Goal: Task Accomplishment & Management: Use online tool/utility

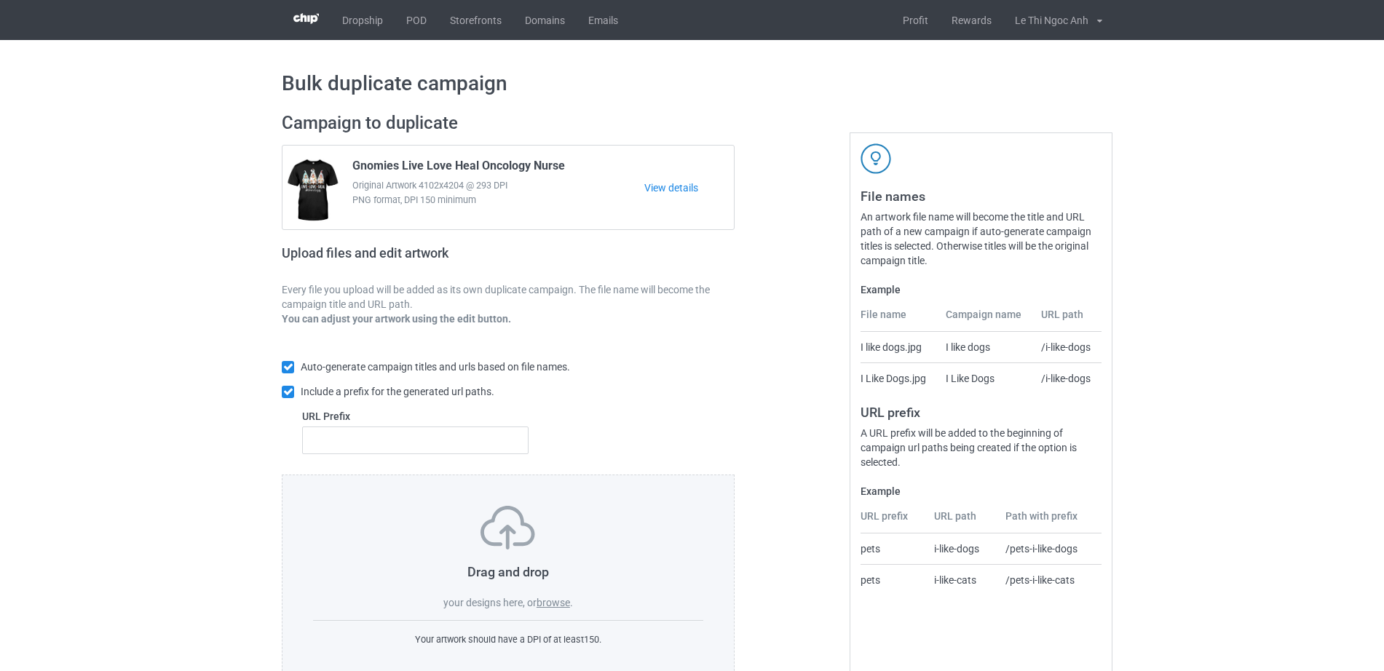
click at [555, 603] on label "browse" at bounding box center [552, 603] width 33 height 12
click at [0, 0] on input "browse" at bounding box center [0, 0] width 0 height 0
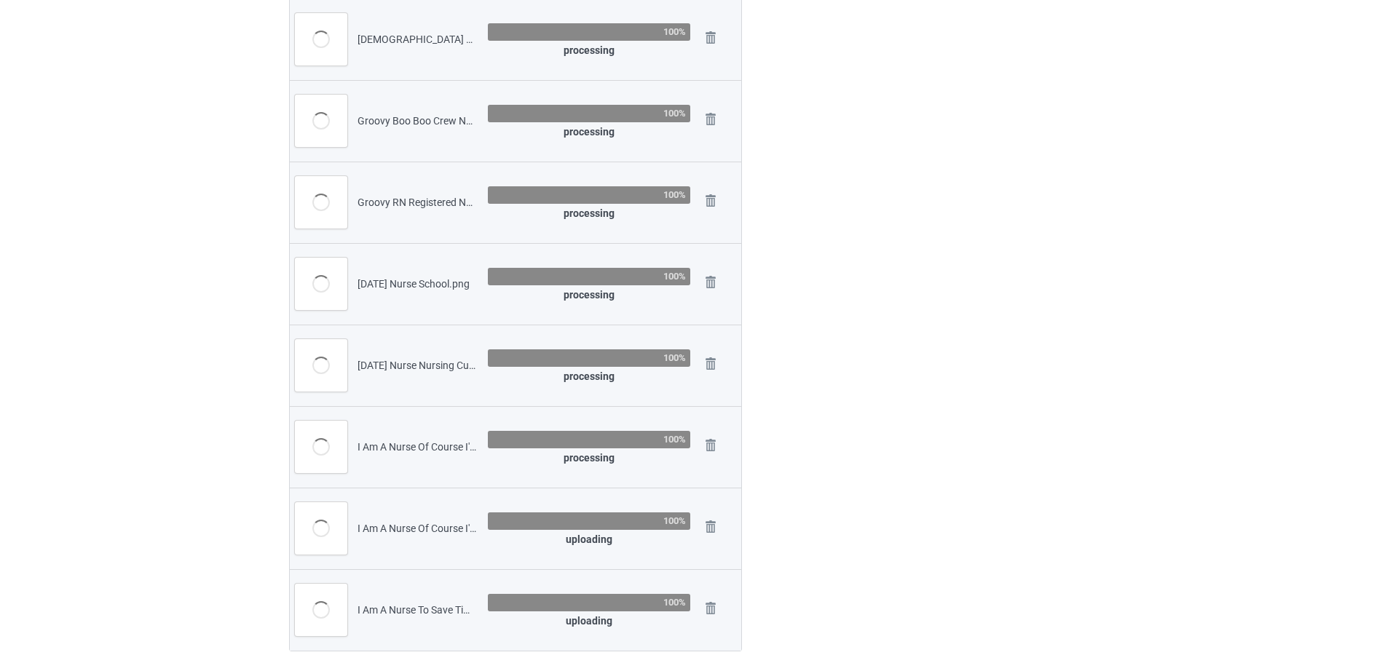
scroll to position [2138, 0]
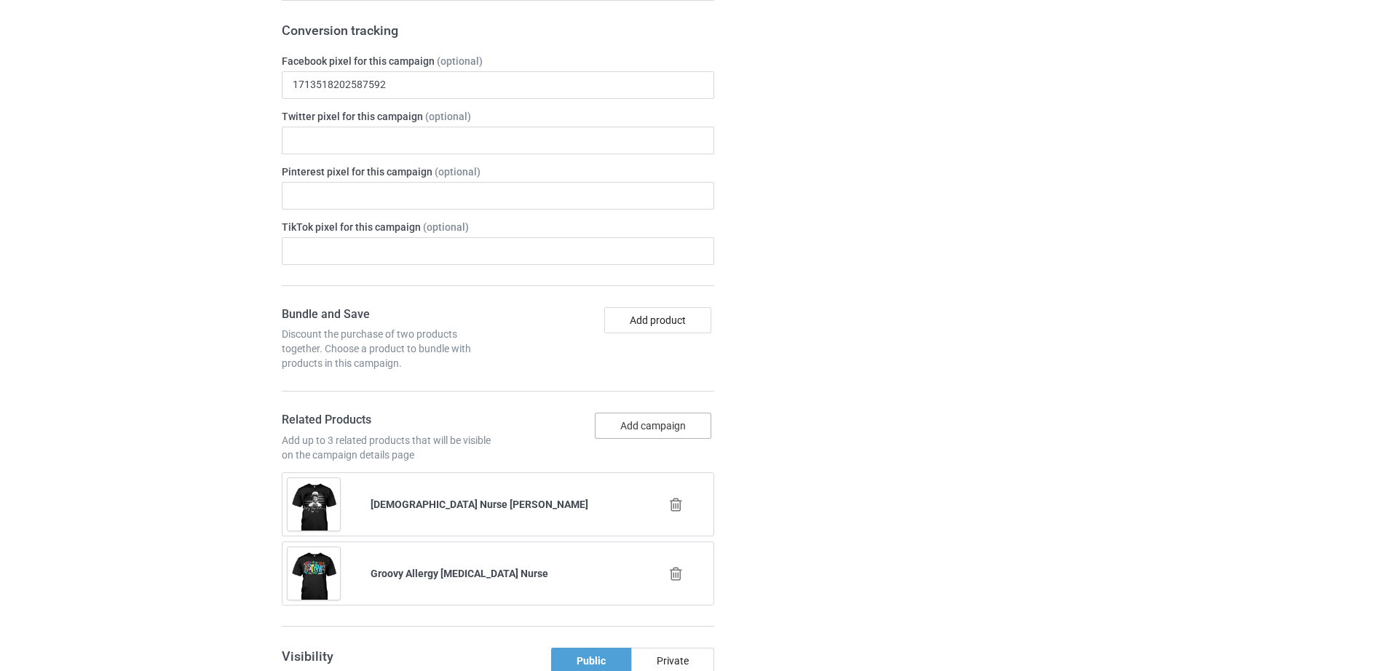
click at [636, 428] on button "Add campaign" at bounding box center [653, 426] width 116 height 26
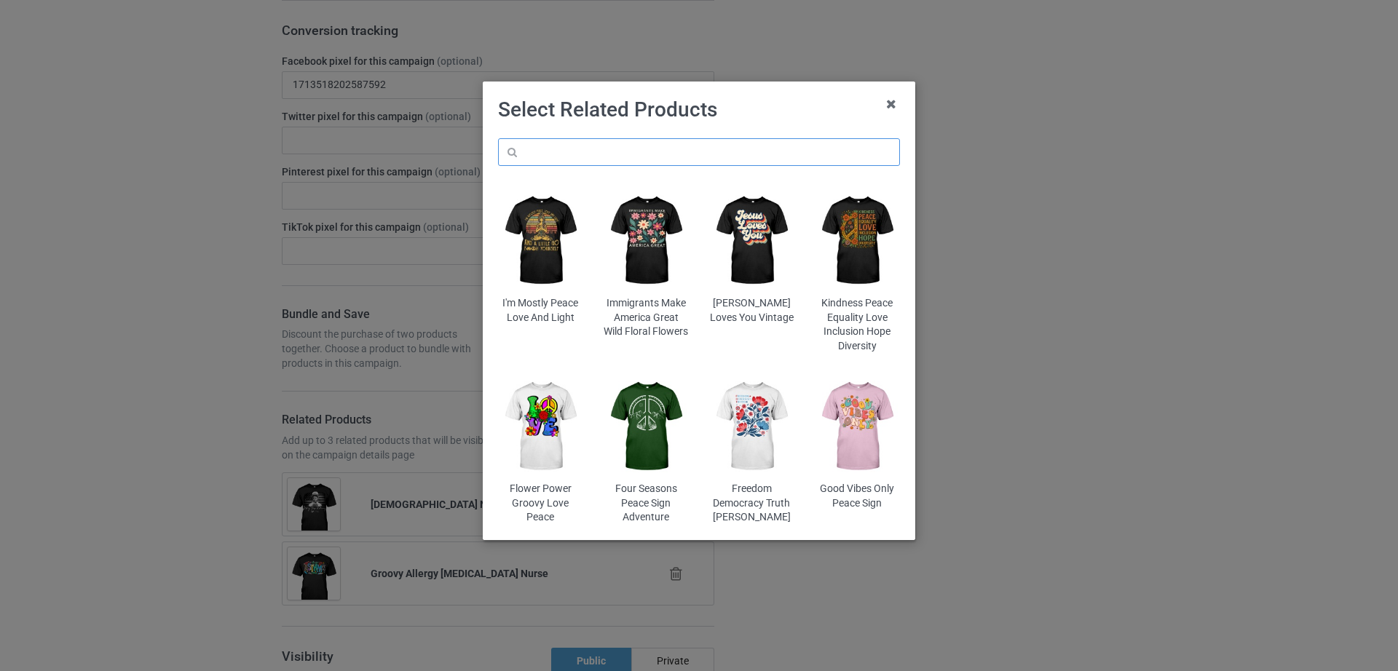
click at [599, 152] on input "text" at bounding box center [699, 152] width 402 height 28
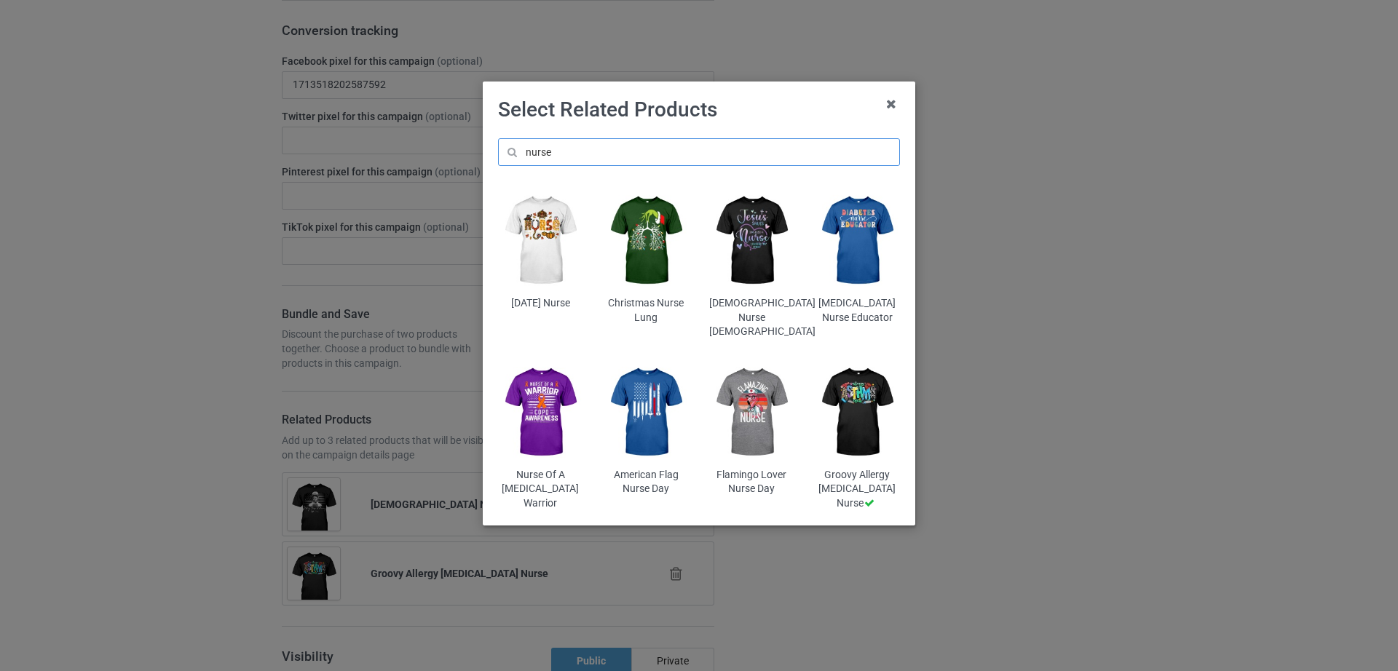
type input "nurse"
click at [759, 397] on img at bounding box center [751, 413] width 85 height 106
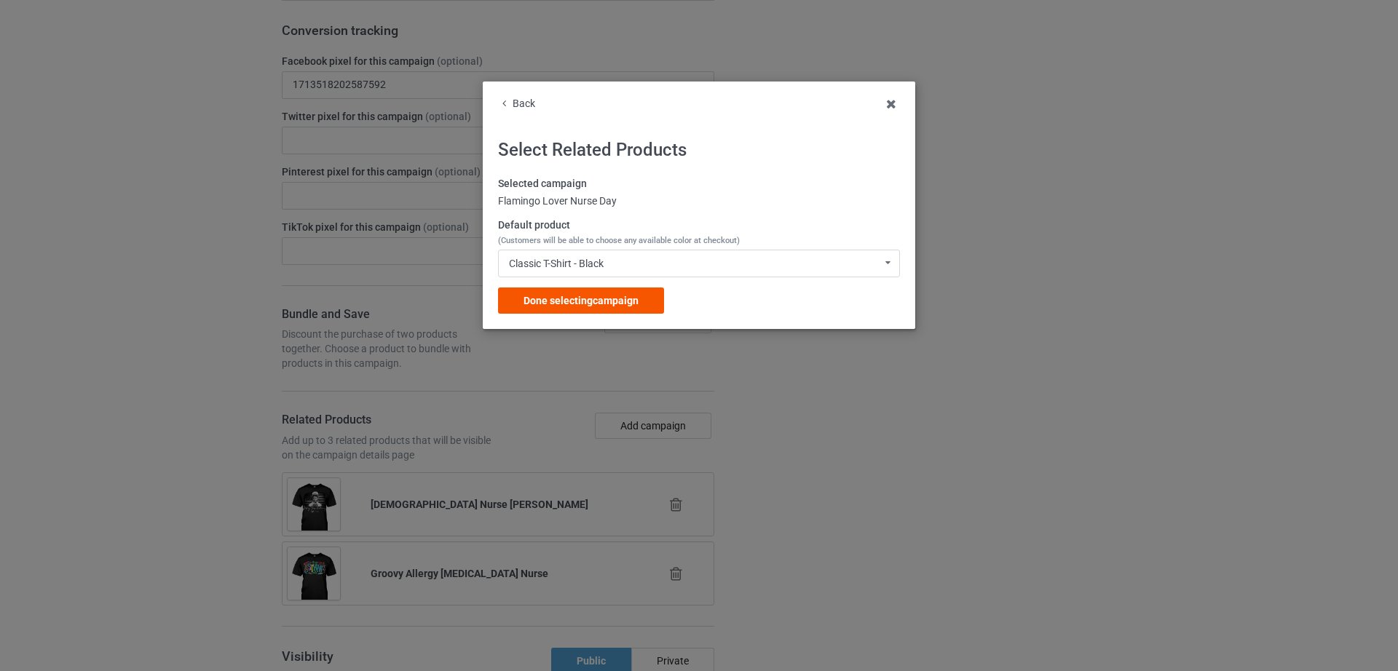
click at [586, 298] on span "Done selecting campaign" at bounding box center [580, 301] width 115 height 12
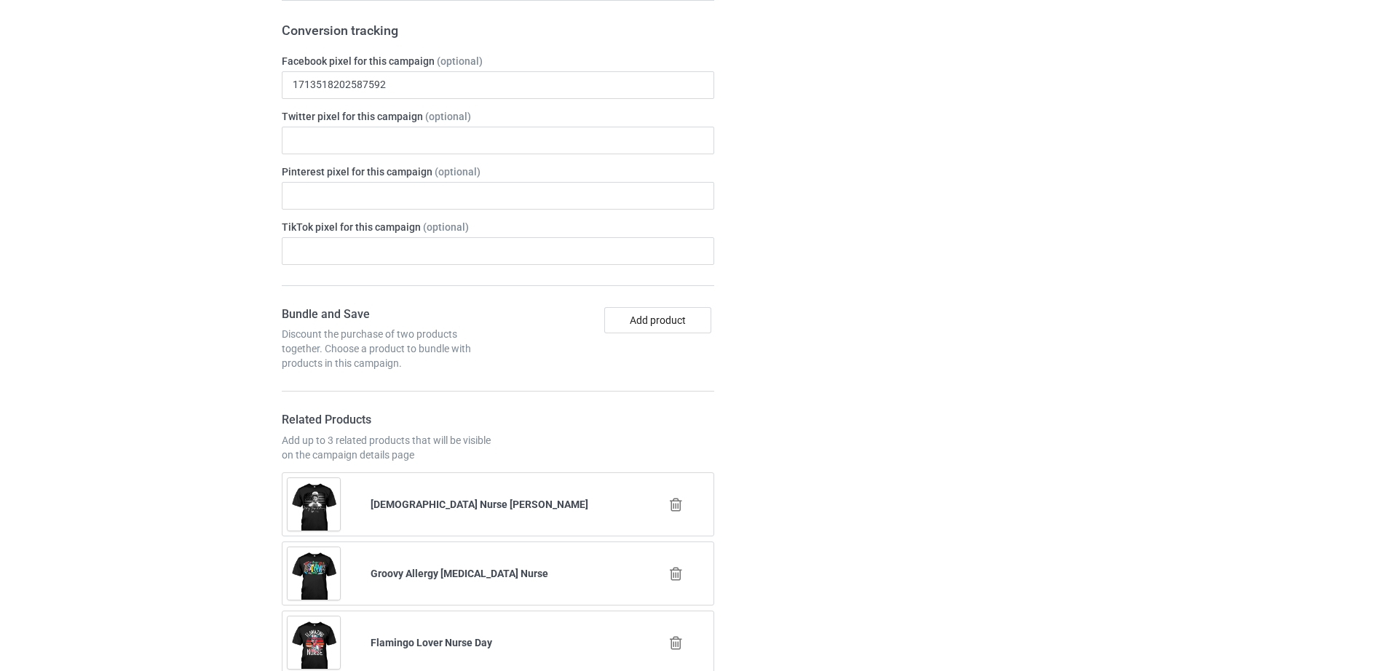
click at [668, 505] on icon at bounding box center [676, 504] width 18 height 15
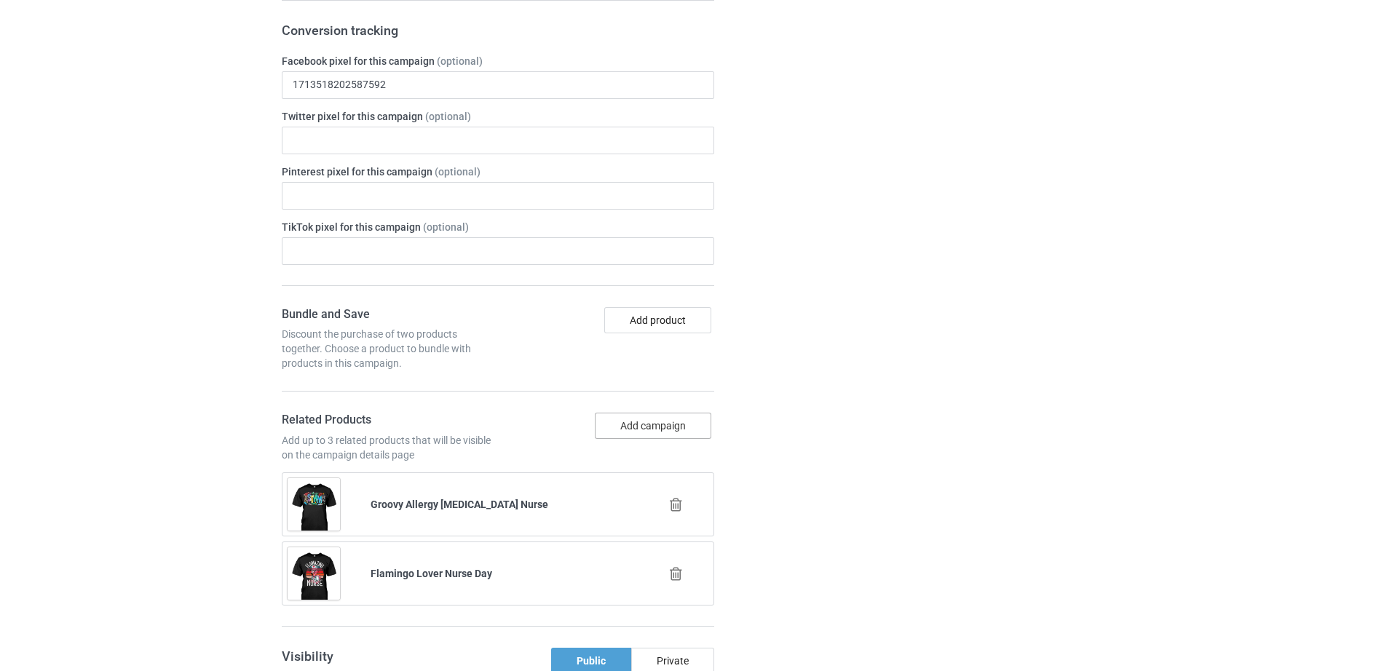
click at [643, 427] on button "Add campaign" at bounding box center [653, 426] width 116 height 26
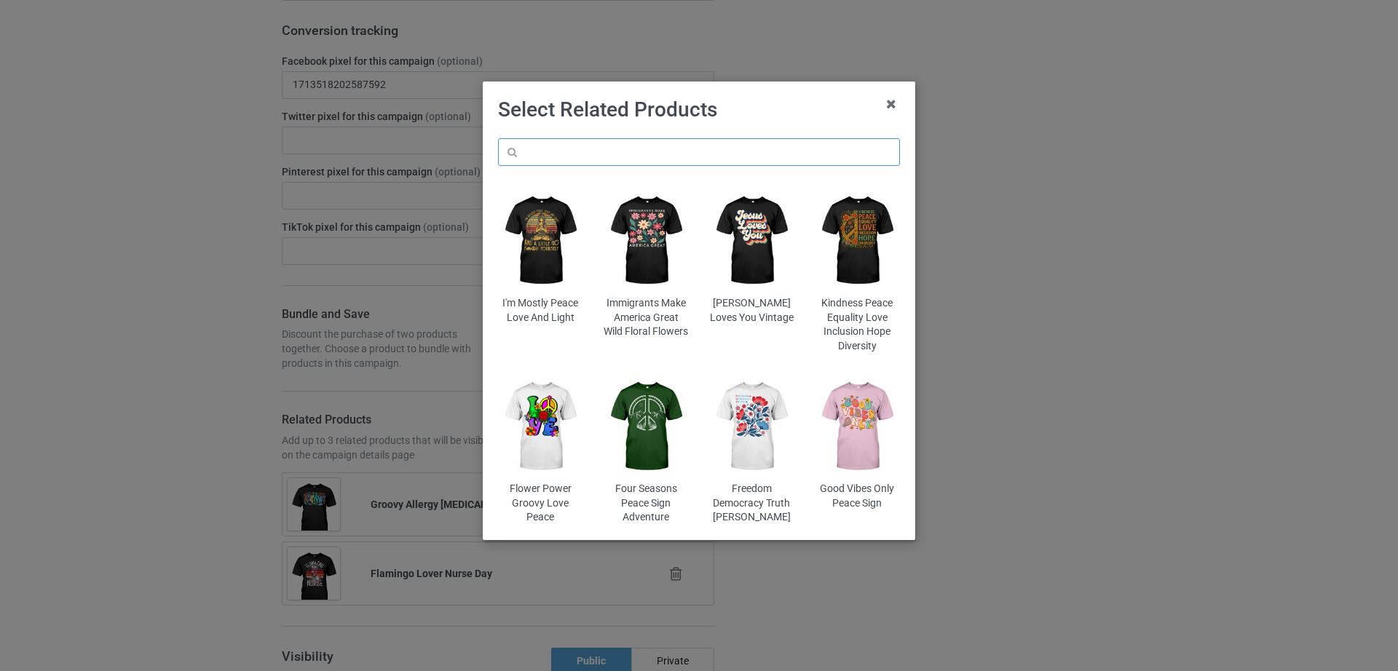
click at [541, 152] on input "text" at bounding box center [699, 152] width 402 height 28
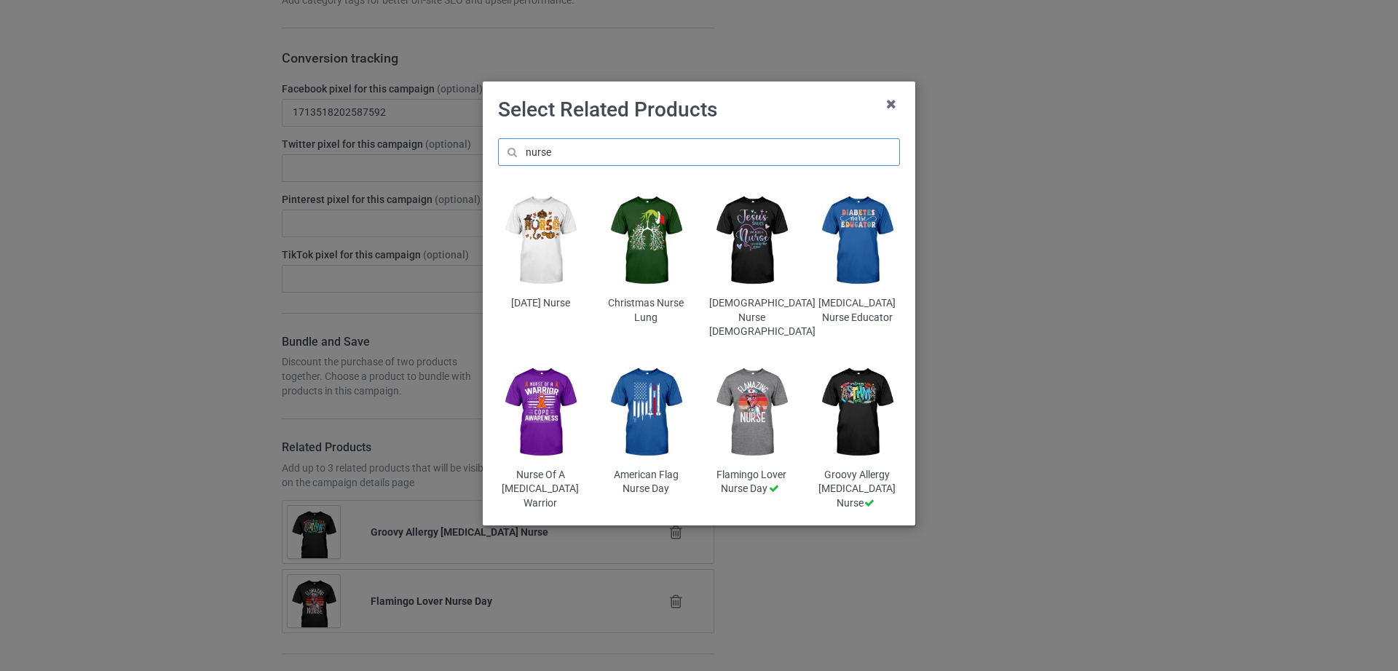
scroll to position [2221, 0]
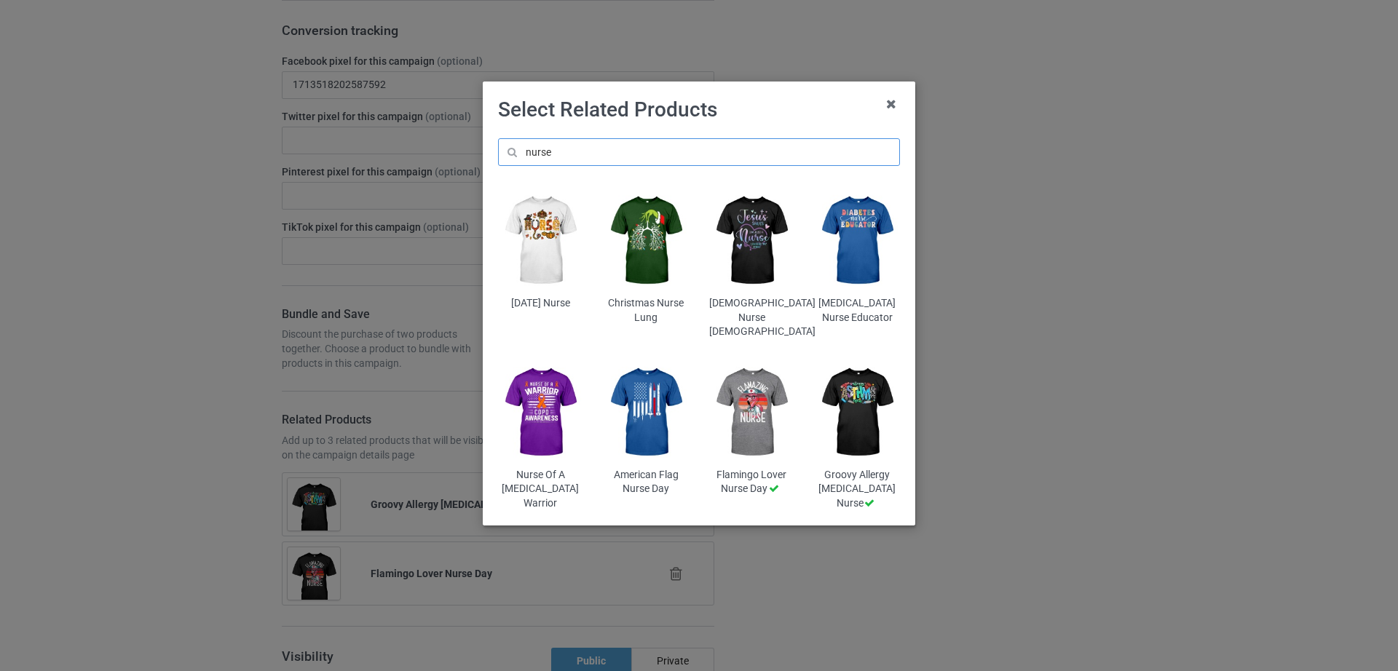
type input "nurse"
click at [637, 376] on img at bounding box center [645, 413] width 85 height 106
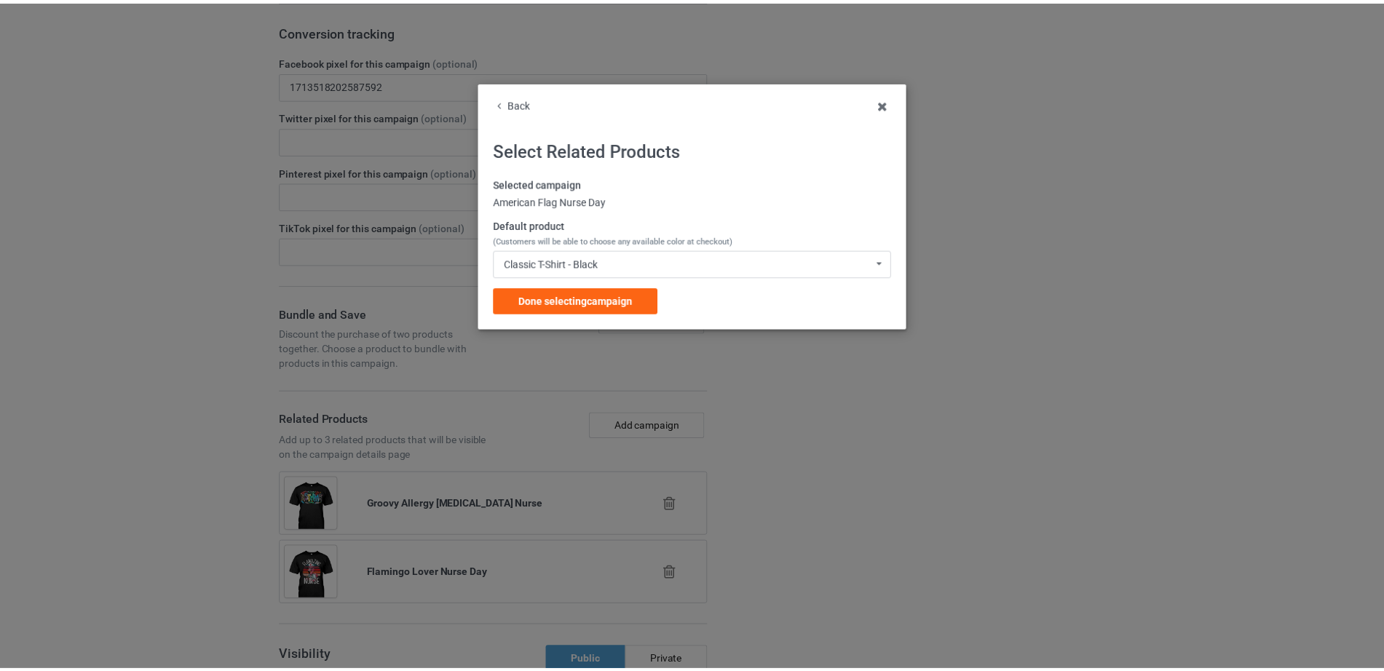
scroll to position [2249, 0]
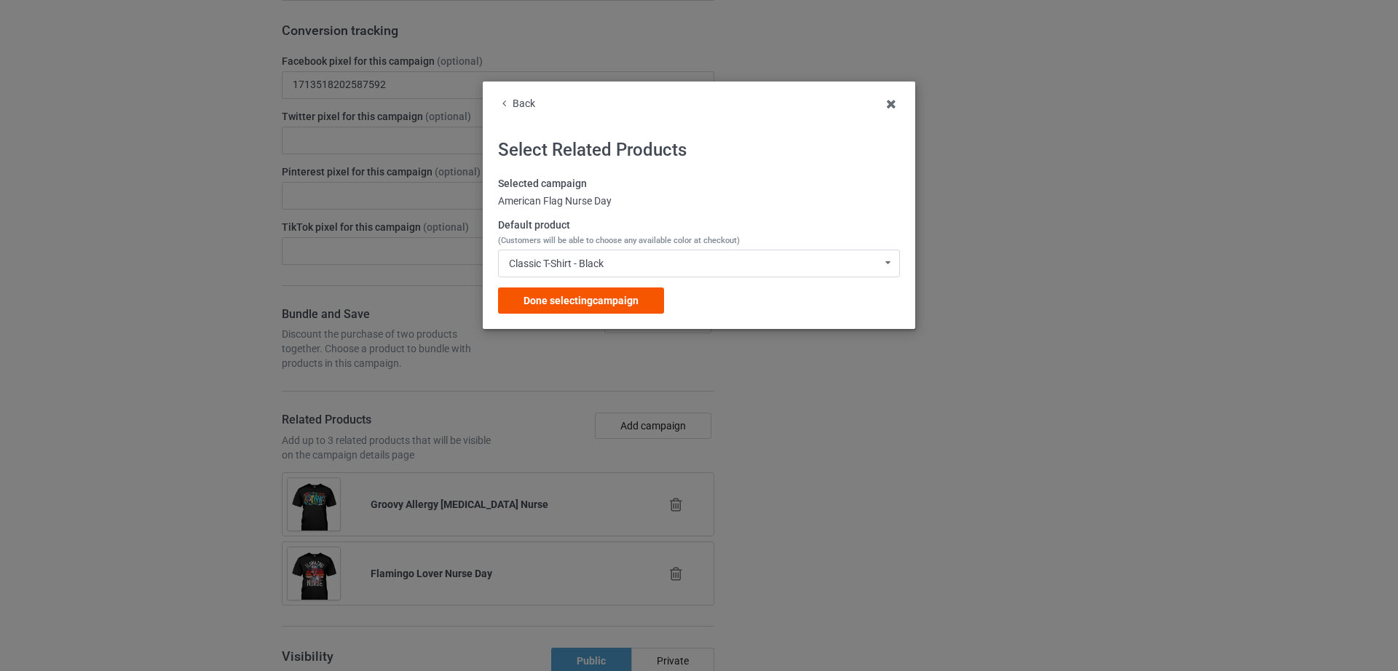
click at [617, 300] on span "Done selecting campaign" at bounding box center [580, 301] width 115 height 12
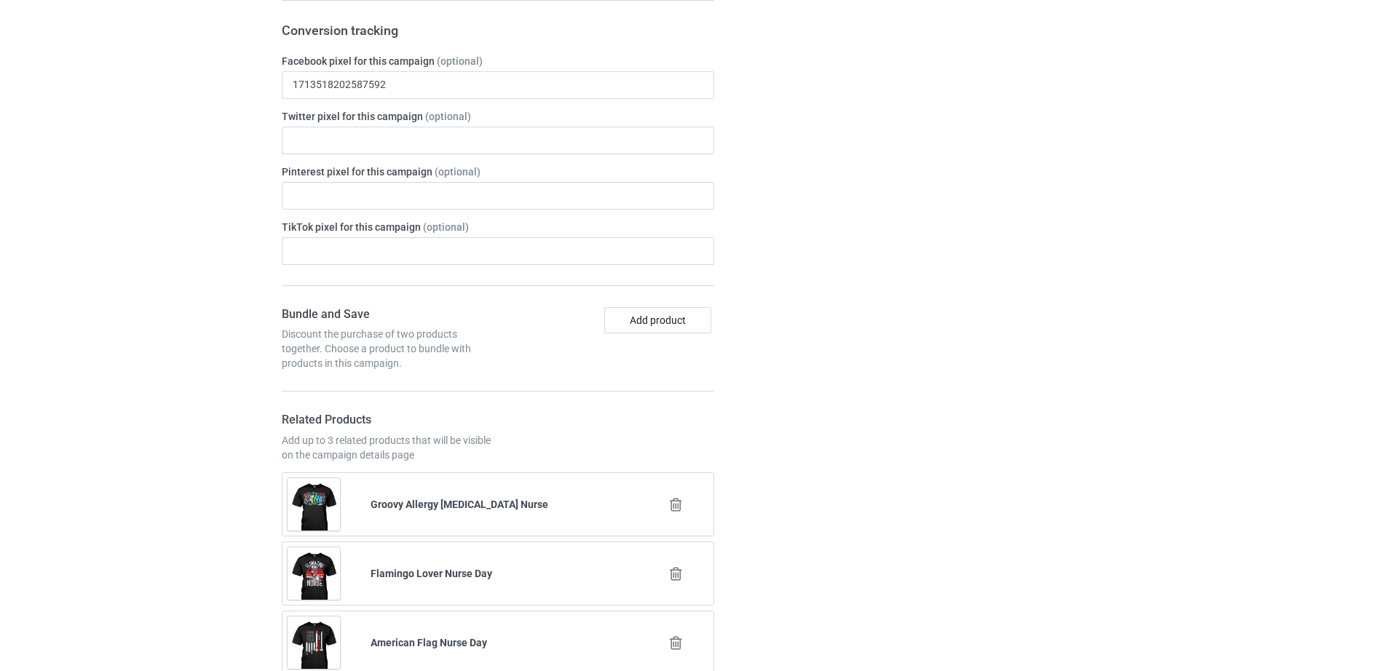
click at [675, 507] on icon at bounding box center [676, 504] width 18 height 15
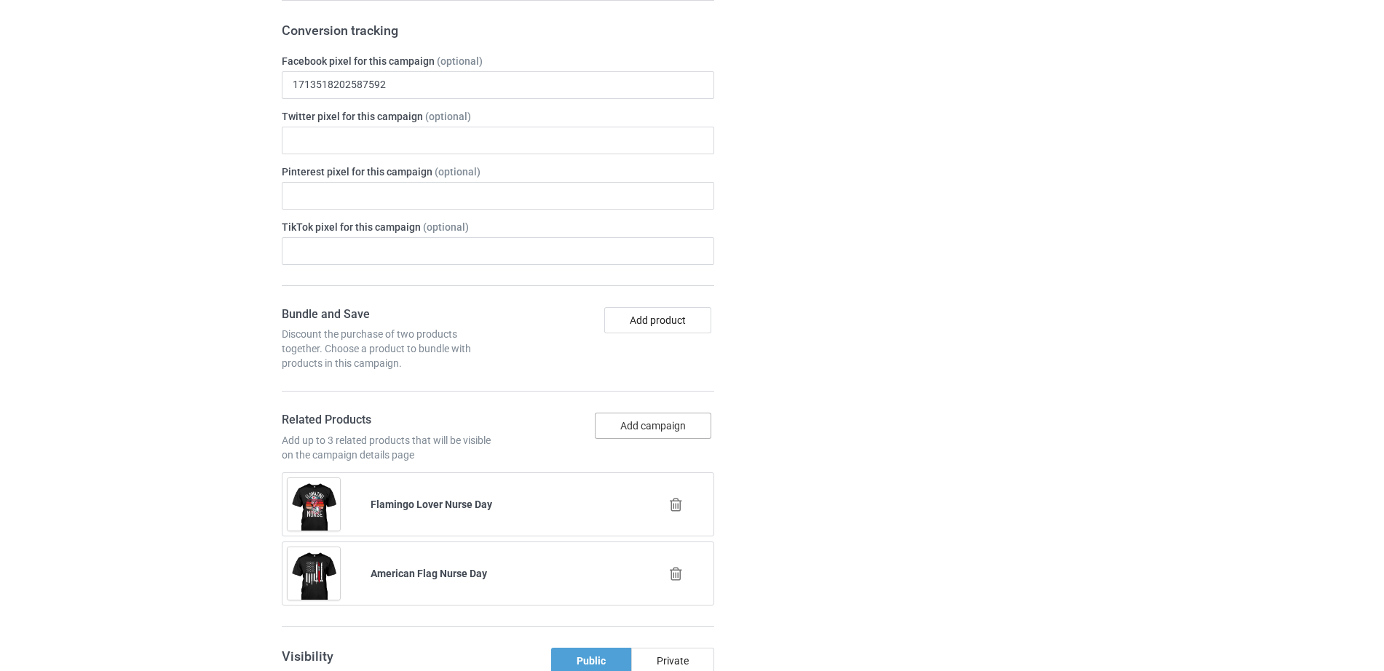
click at [651, 429] on button "Add campaign" at bounding box center [653, 426] width 116 height 26
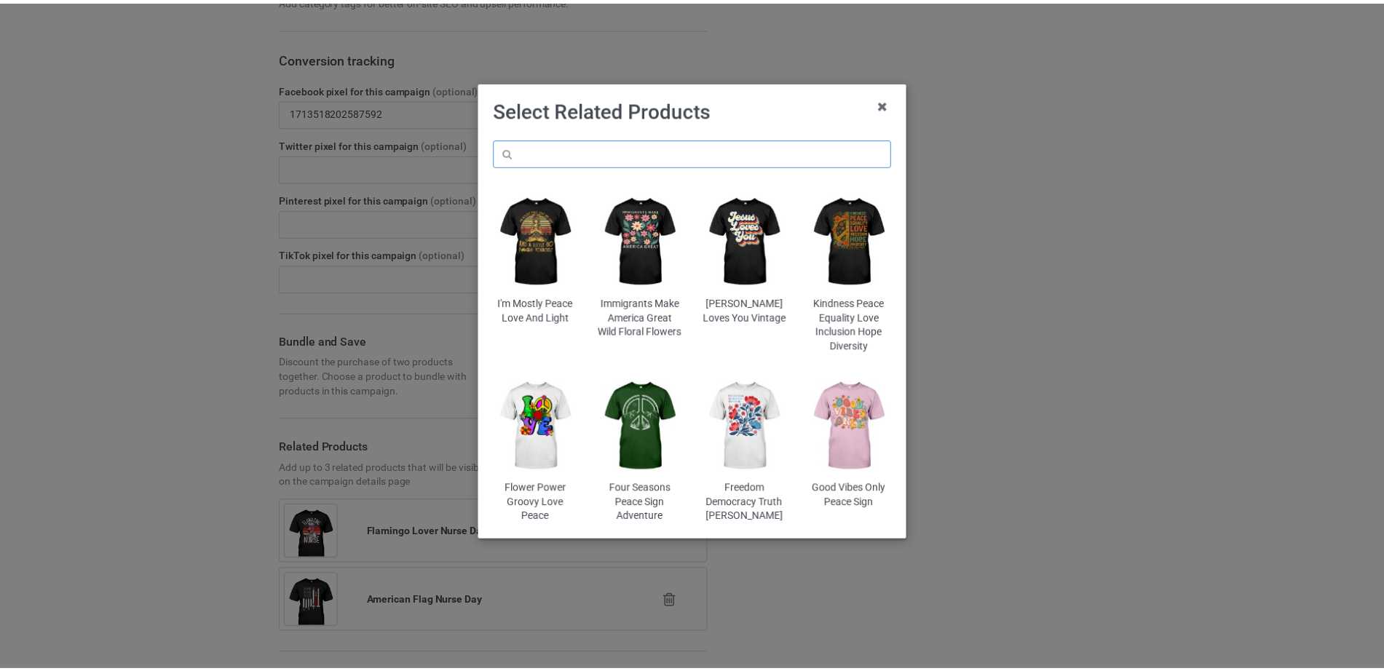
scroll to position [2470, 0]
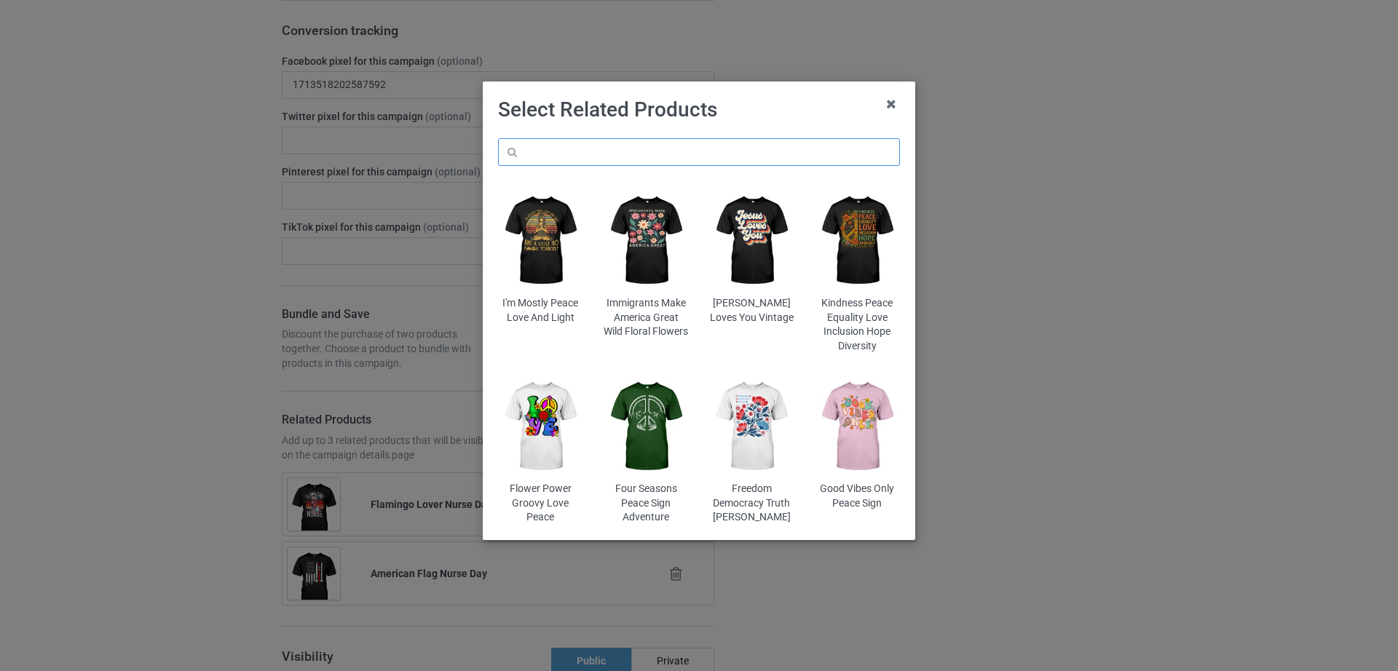
click at [575, 154] on input "text" at bounding box center [699, 152] width 402 height 28
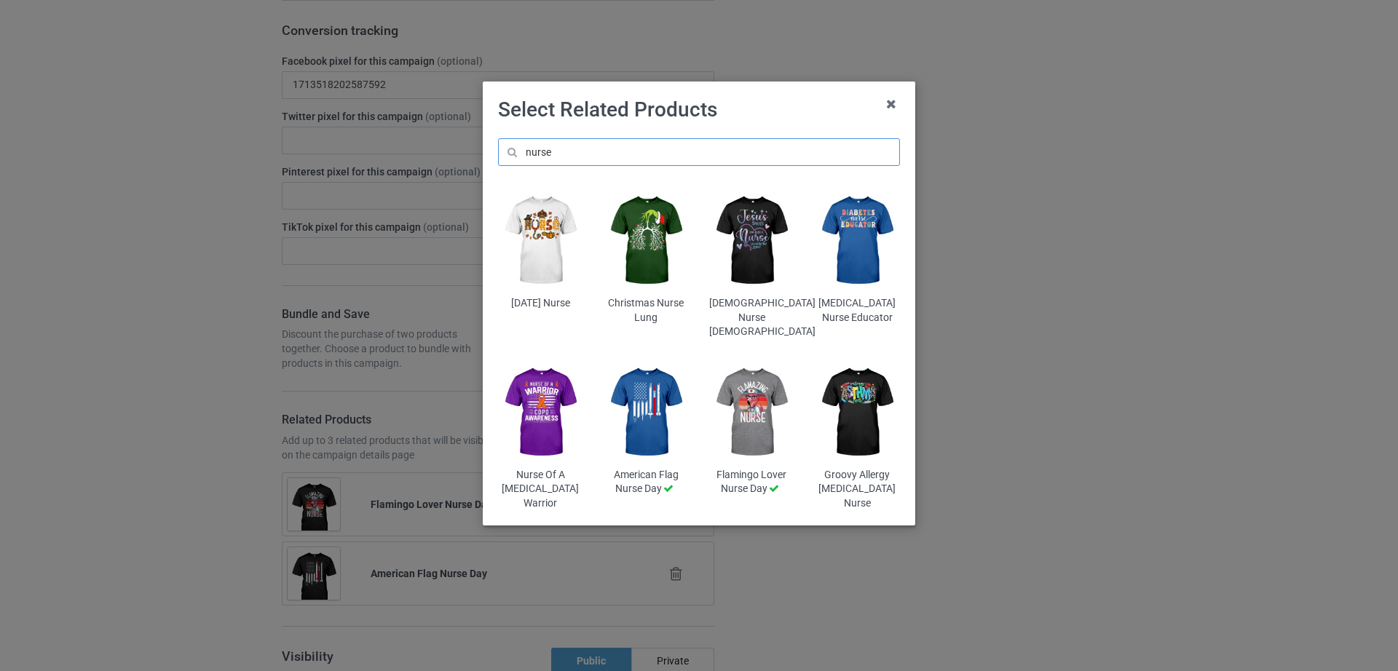
type input "nurse"
click at [755, 244] on img at bounding box center [751, 241] width 85 height 106
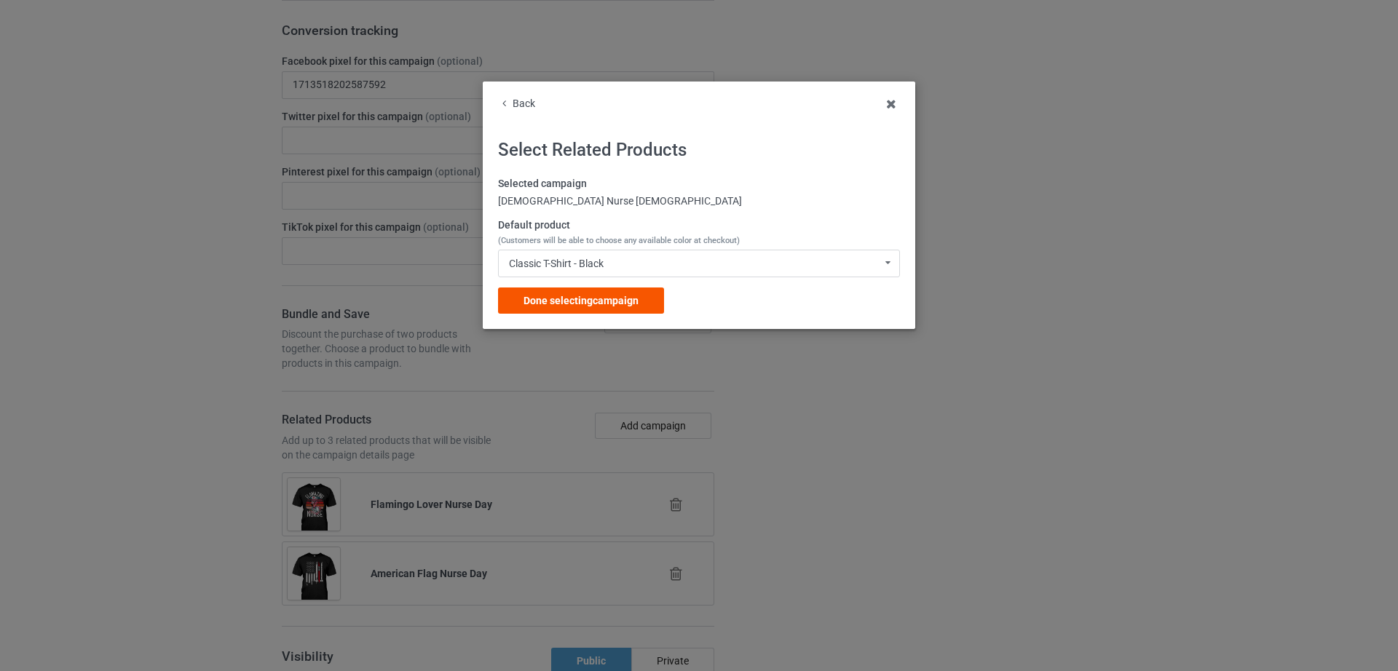
click at [620, 292] on div "Done selecting campaign" at bounding box center [581, 301] width 166 height 26
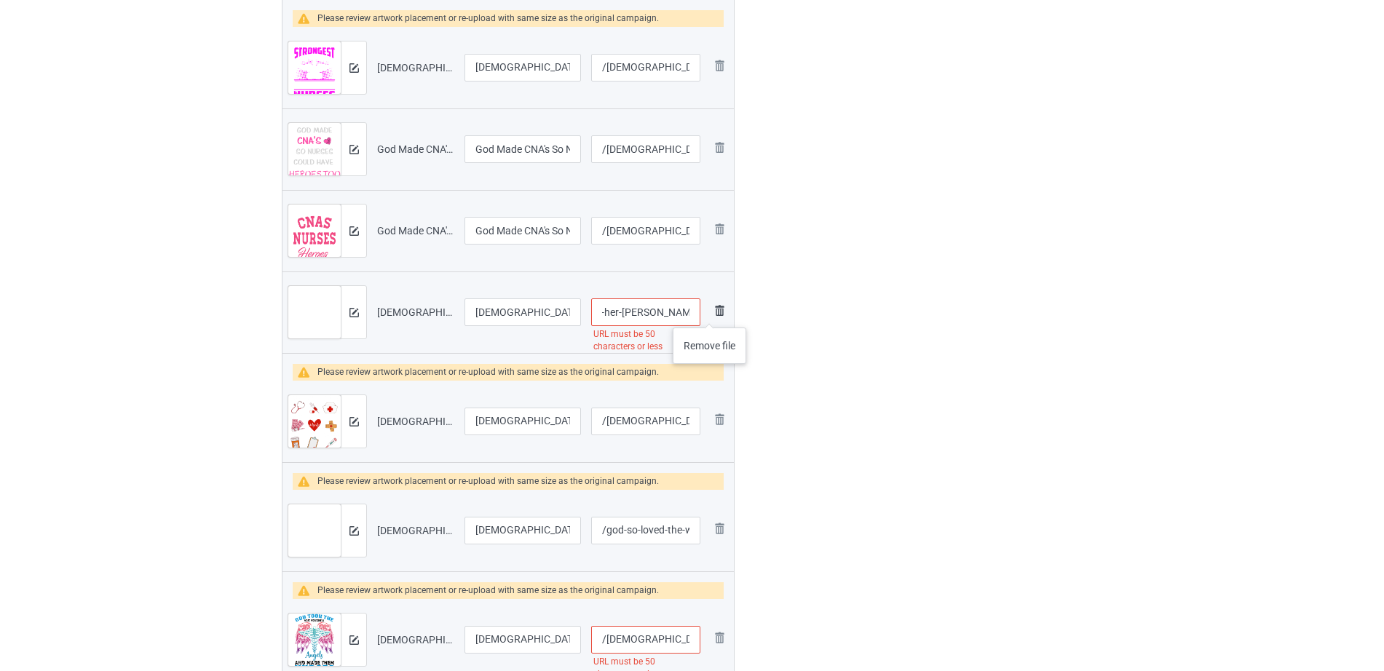
scroll to position [0, 178]
drag, startPoint x: 640, startPoint y: 307, endPoint x: 714, endPoint y: 313, distance: 74.5
click at [714, 313] on tr "Preview and edit artwork [DEMOGRAPHIC_DATA] Made Her [PERSON_NAME] Saved I Rais…" at bounding box center [507, 313] width 451 height 82
click at [629, 311] on input "/[DEMOGRAPHIC_DATA]-made-her-[PERSON_NAME]-saved-i-raised-my-daughter-is-a-nurse" at bounding box center [645, 312] width 109 height 28
drag, startPoint x: 636, startPoint y: 311, endPoint x: 710, endPoint y: 313, distance: 73.6
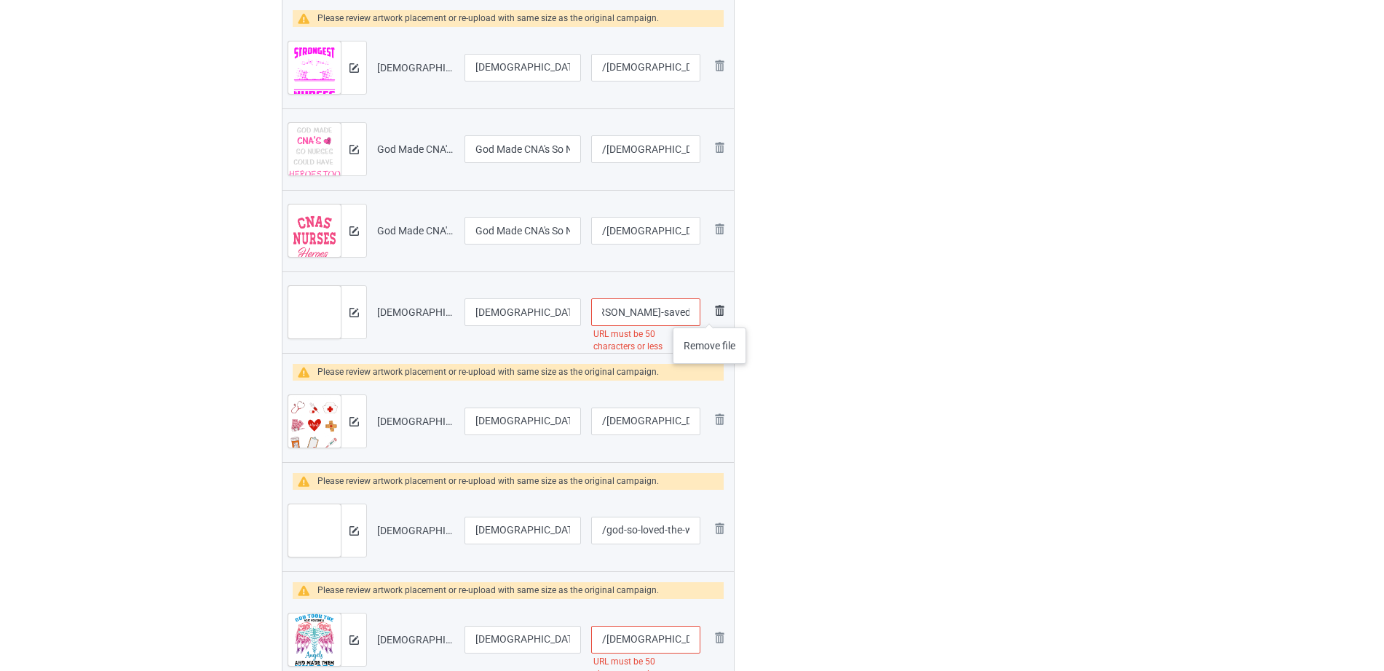
click at [710, 313] on tr "Preview and edit artwork [DEMOGRAPHIC_DATA] Made Her [PERSON_NAME] Saved I Rais…" at bounding box center [507, 313] width 451 height 82
type input "/[DEMOGRAPHIC_DATA]-made-her-[PERSON_NAME]-saved-i-raised-my-daughter"
click at [827, 356] on div at bounding box center [797, 376] width 105 height 2114
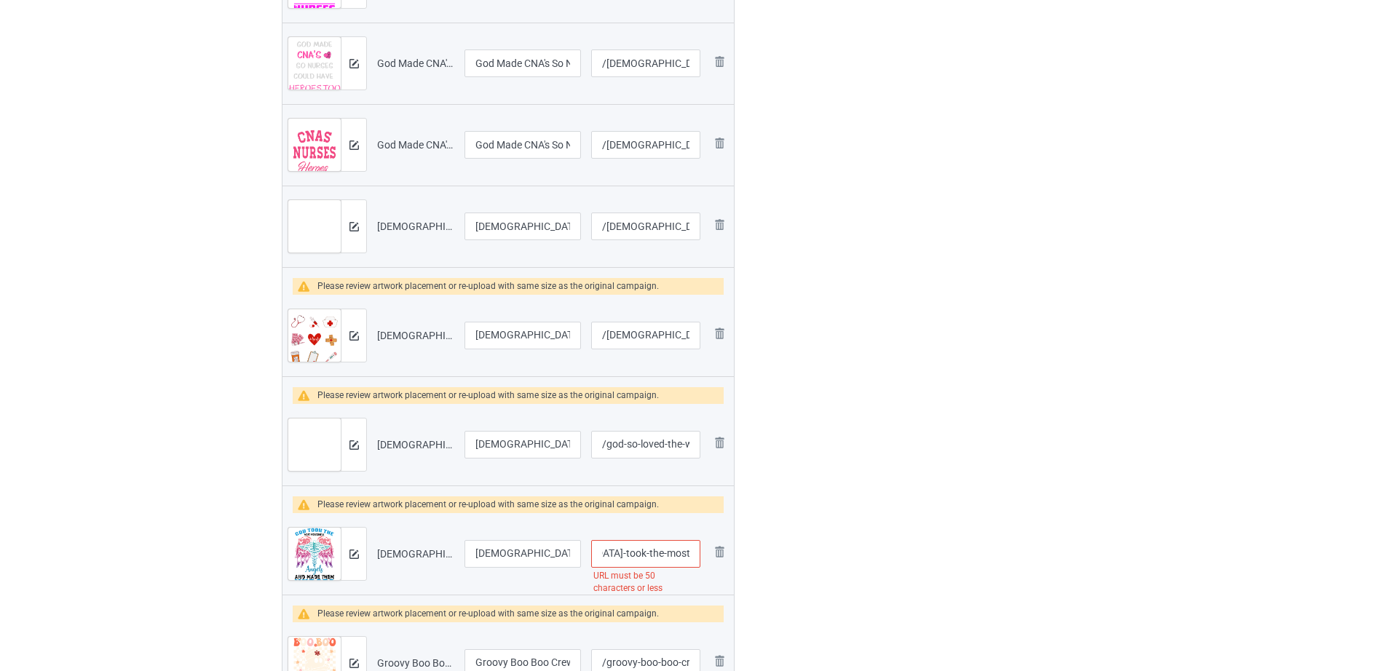
scroll to position [0, 189]
drag, startPoint x: 629, startPoint y: 547, endPoint x: 701, endPoint y: 550, distance: 72.1
click at [701, 550] on td "/god-took-the-most-wonderful-angels-and-made-them-nurses URL must be 50 charact…" at bounding box center [645, 554] width 119 height 82
click at [643, 554] on input "/[DEMOGRAPHIC_DATA]-took-the-most-wonderful-angels-and-made-them-nurses" at bounding box center [645, 554] width 109 height 28
drag, startPoint x: 626, startPoint y: 552, endPoint x: 744, endPoint y: 555, distance: 118.0
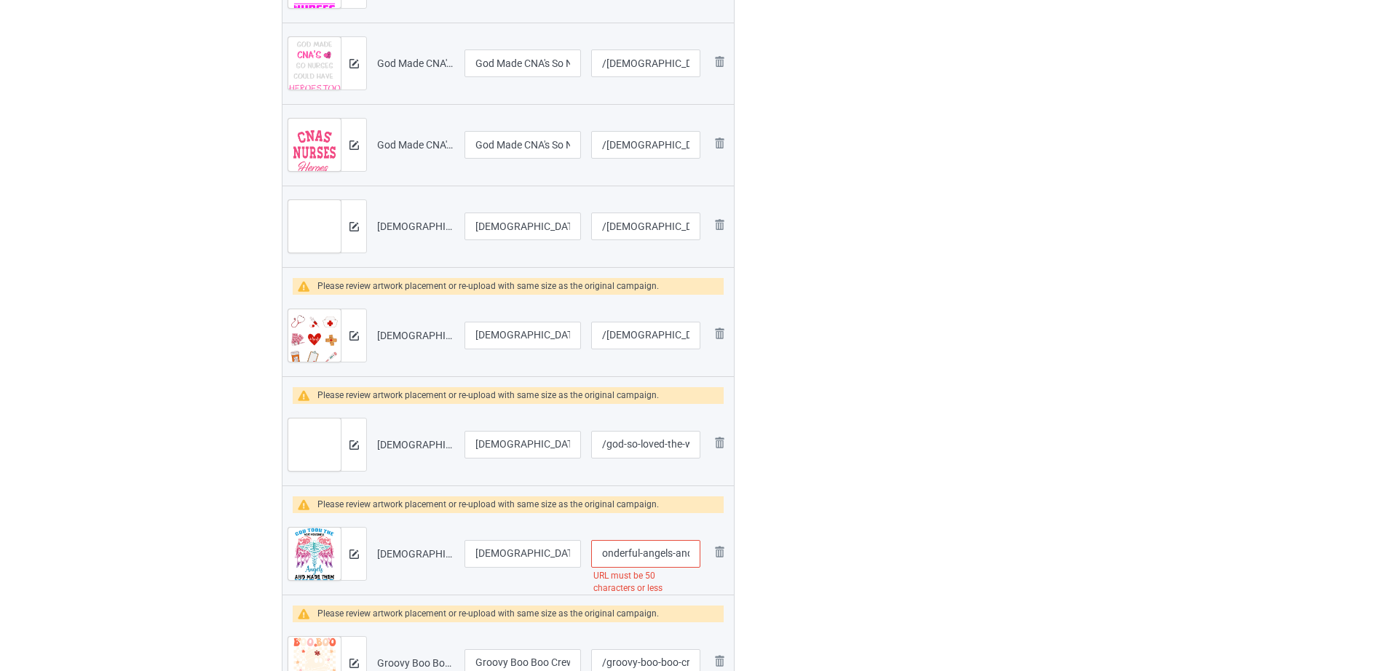
click at [744, 555] on div "Campaign to duplicate Gnomies Live Love Heal Oncology Nurse Original Artwork 41…" at bounding box center [692, 290] width 841 height 2114
type input "/[DEMOGRAPHIC_DATA]-took-the-most-wonderful-angels-and"
click at [795, 563] on div at bounding box center [797, 290] width 105 height 2114
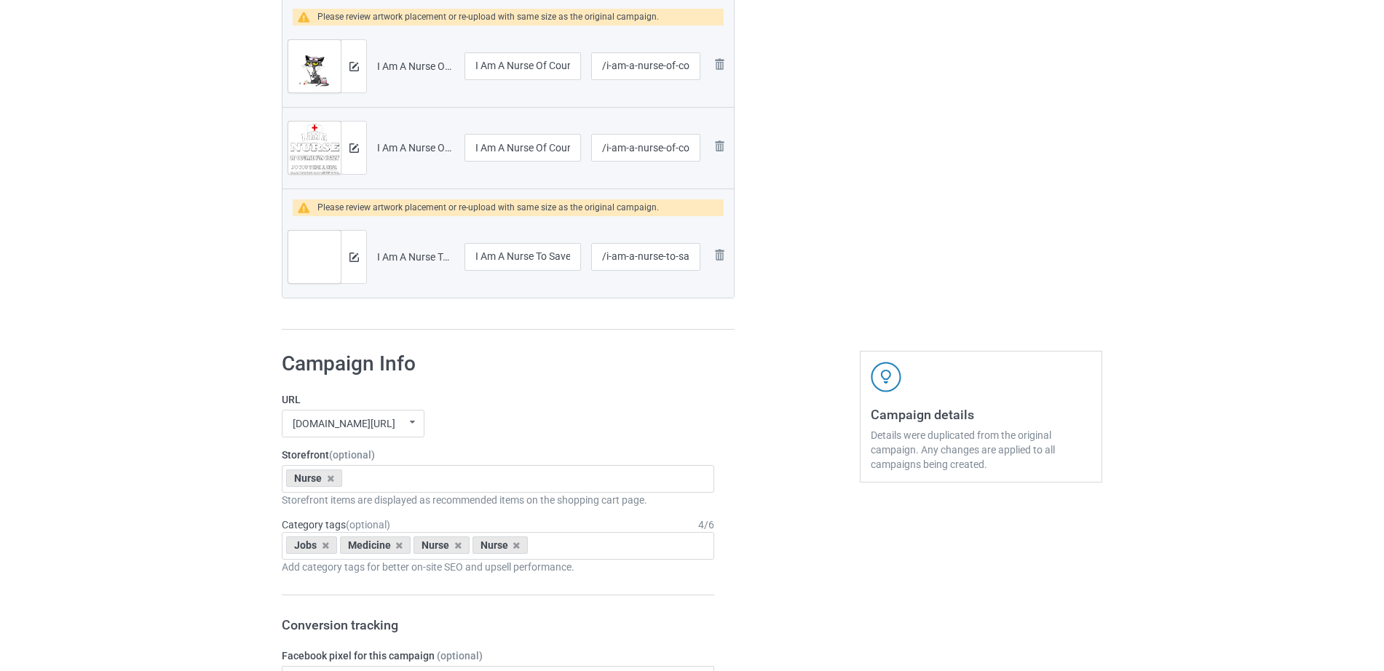
scroll to position [3113, 0]
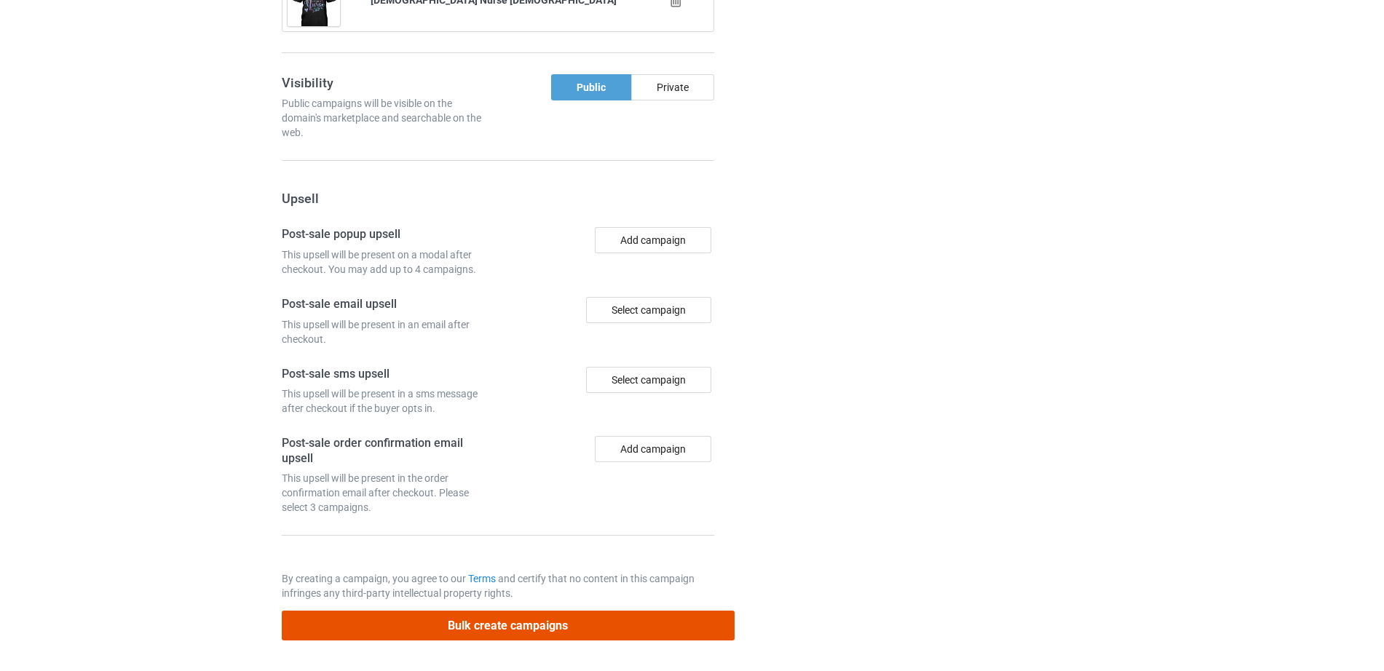
click at [510, 629] on button "Bulk create campaigns" at bounding box center [508, 626] width 453 height 30
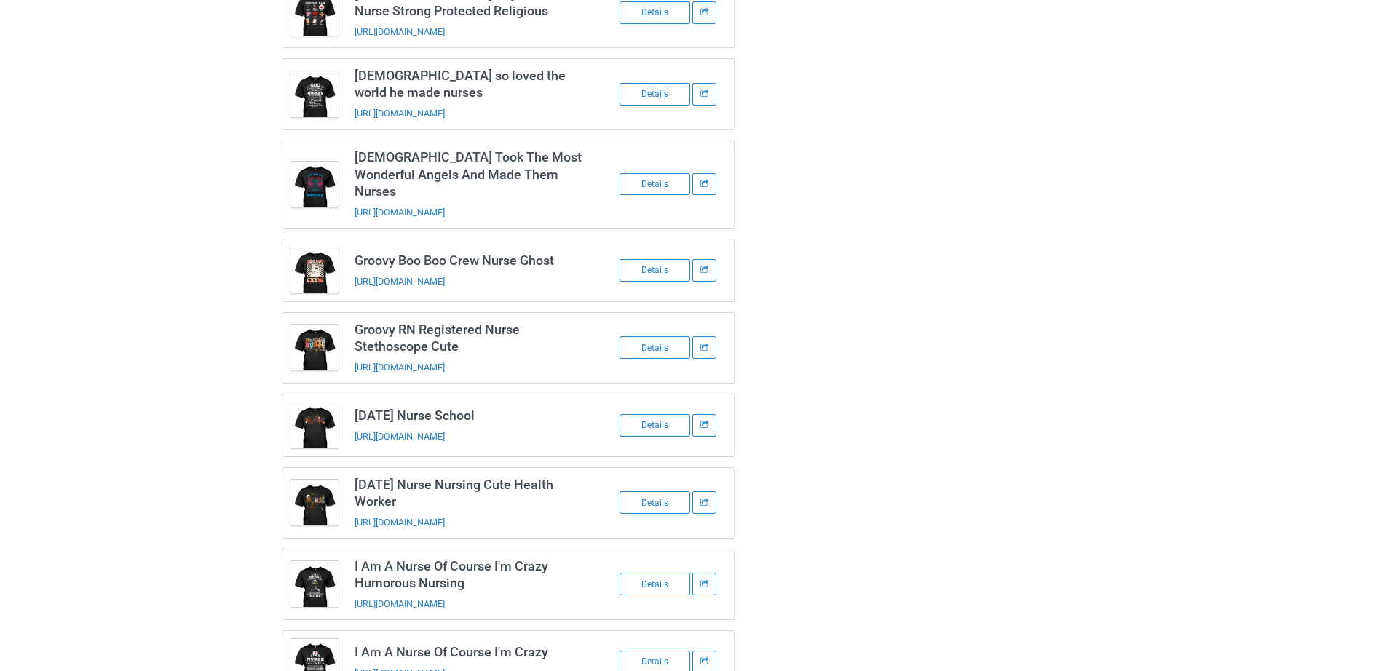
scroll to position [0, 0]
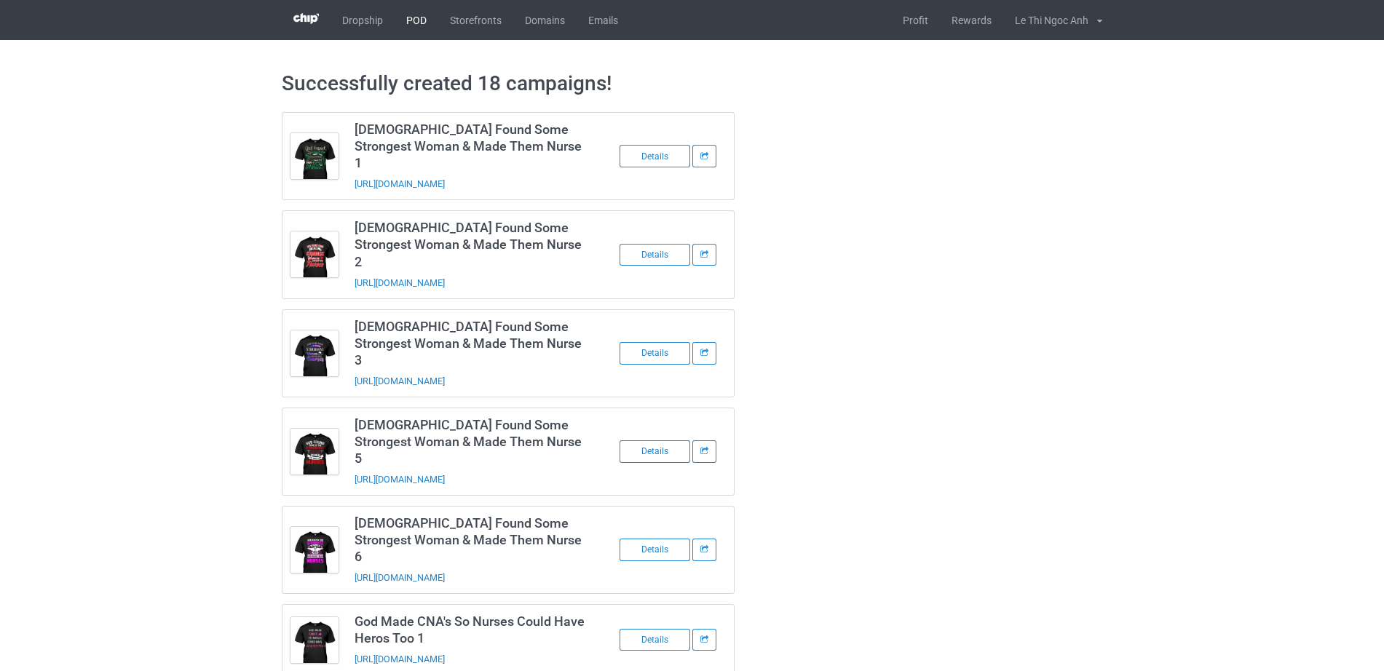
click at [411, 13] on link "POD" at bounding box center [417, 20] width 44 height 40
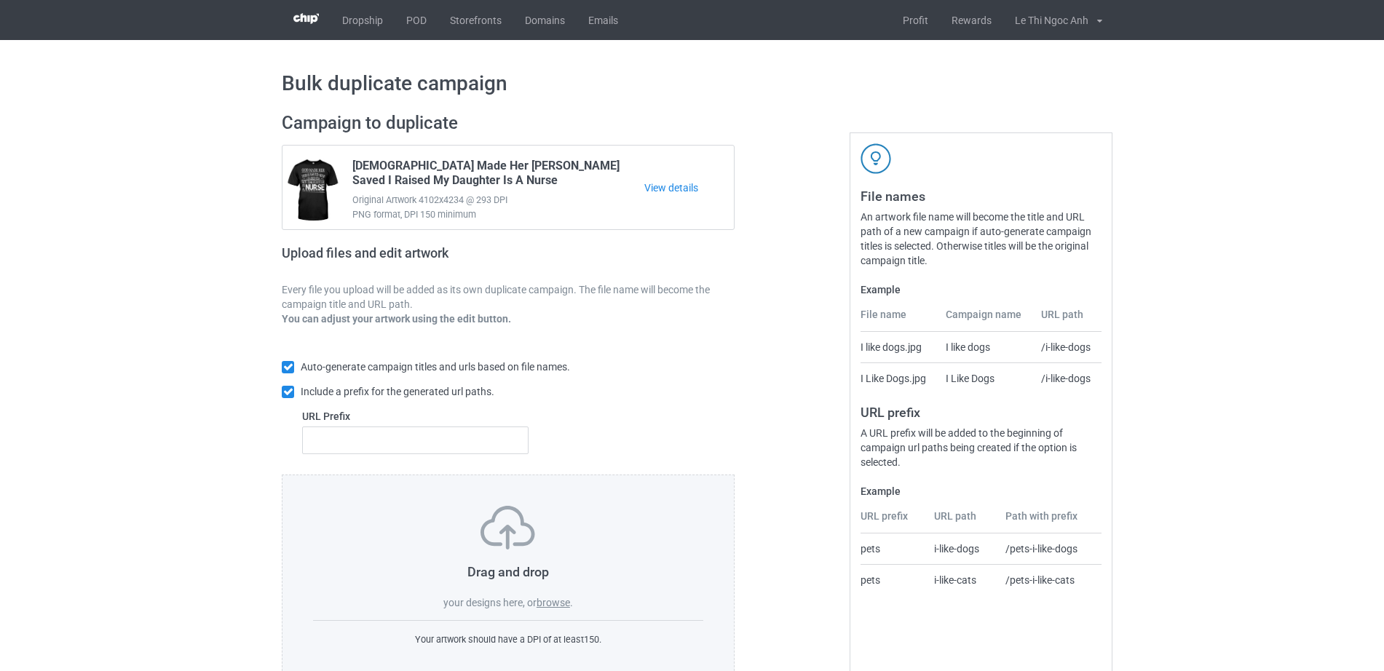
click at [560, 603] on label "browse" at bounding box center [552, 603] width 33 height 12
click at [0, 0] on input "browse" at bounding box center [0, 0] width 0 height 0
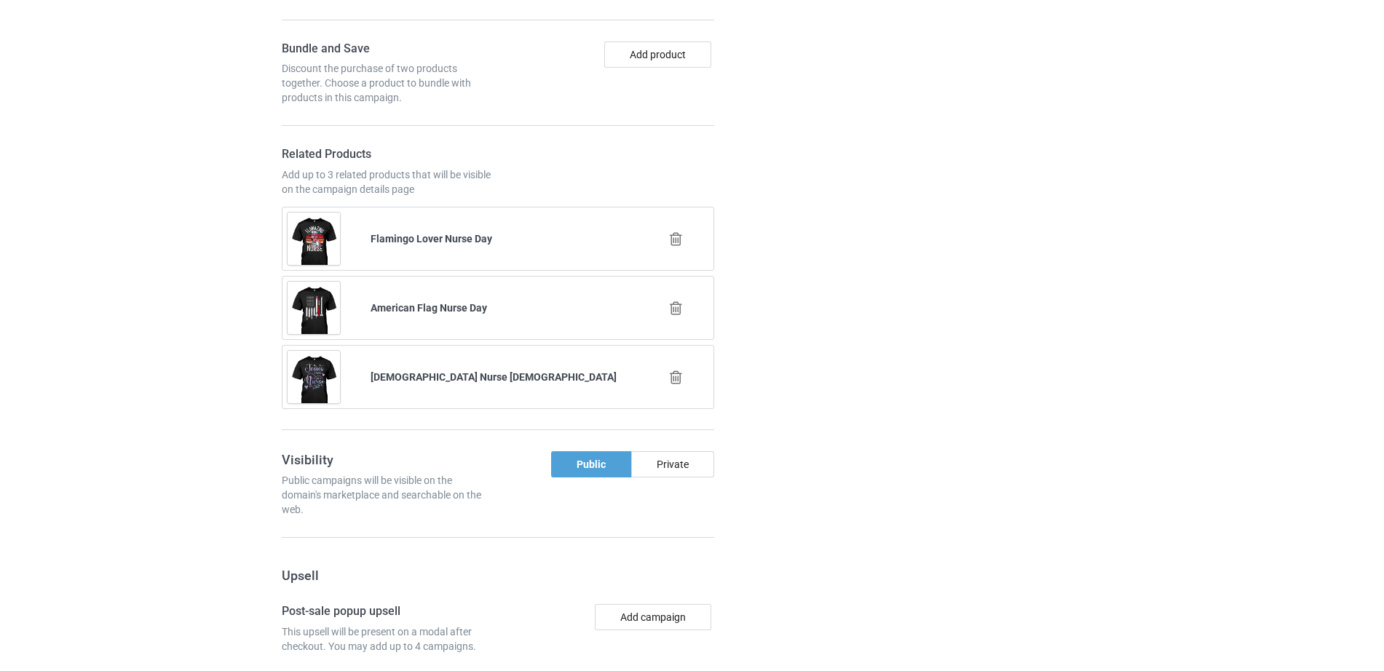
scroll to position [2459, 0]
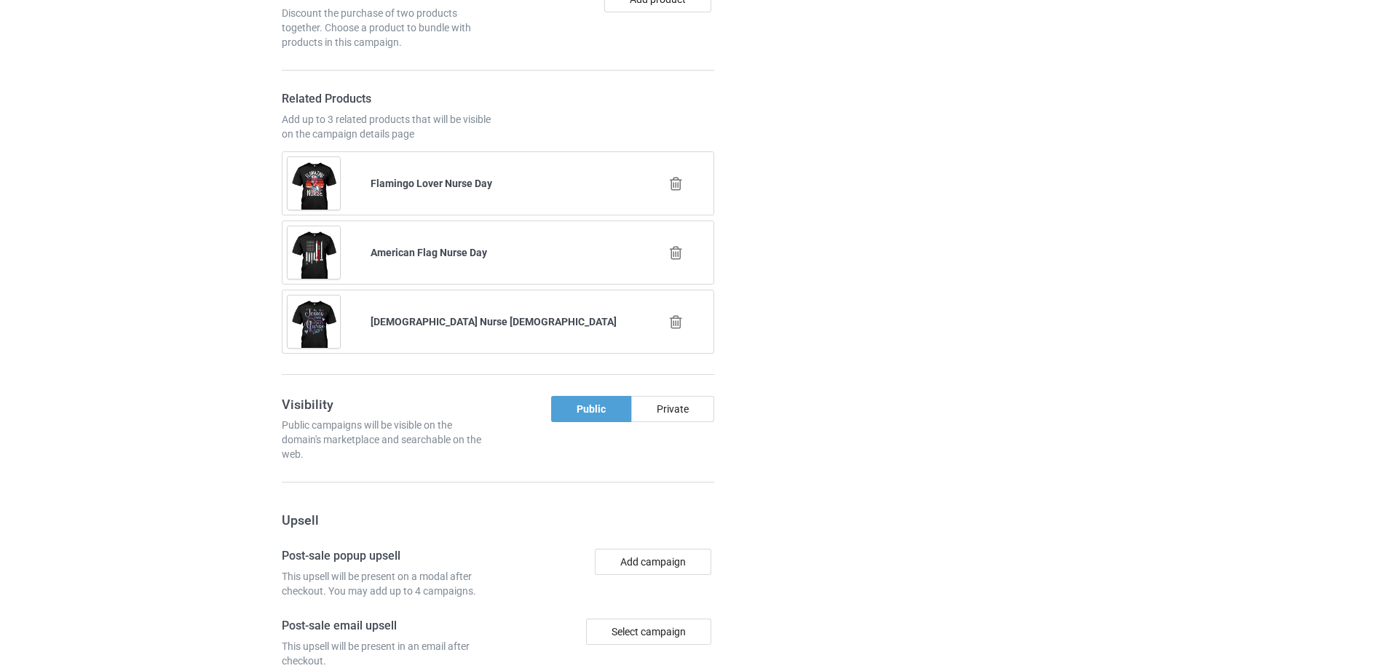
click at [678, 261] on icon at bounding box center [676, 252] width 18 height 15
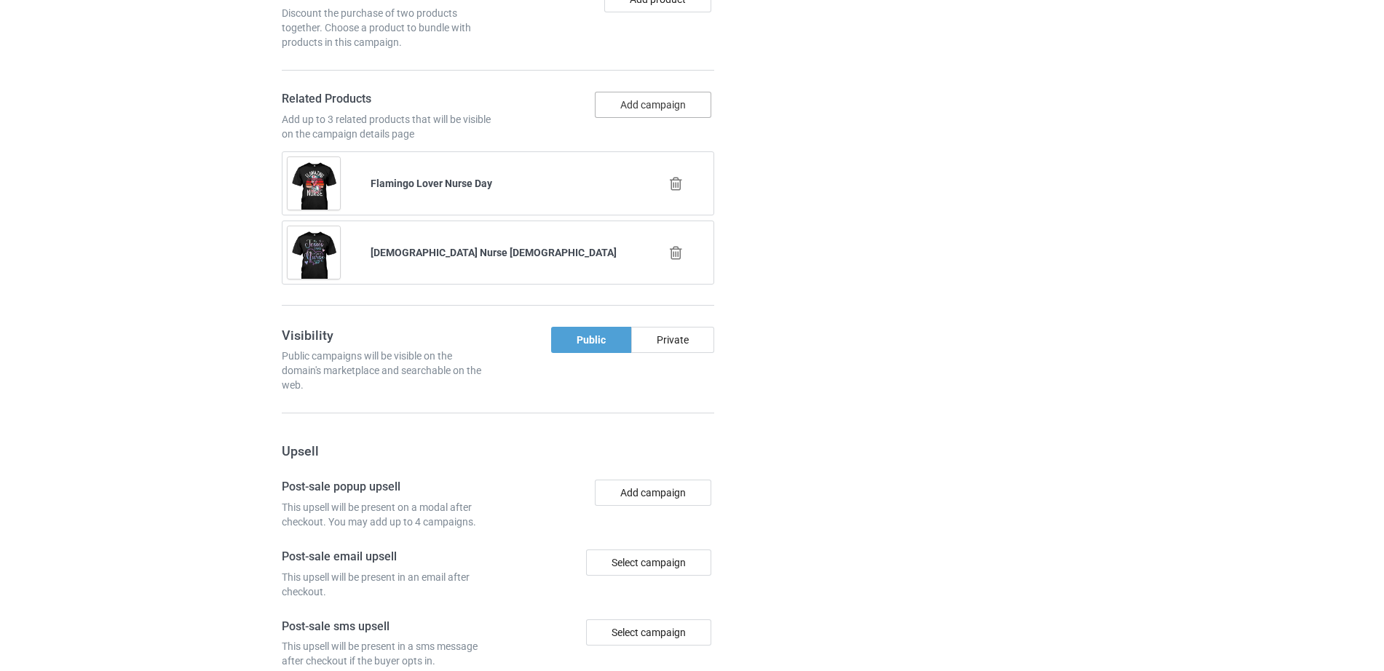
click at [646, 105] on button "Add campaign" at bounding box center [653, 105] width 116 height 26
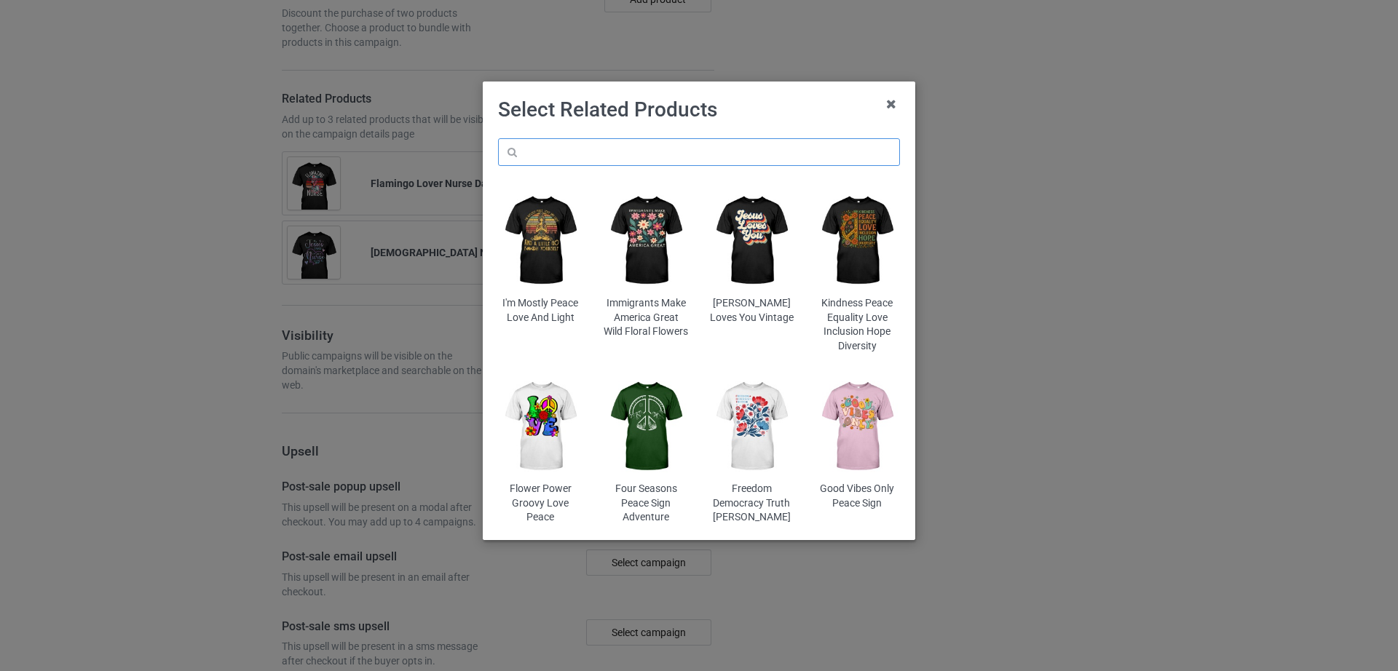
click at [564, 153] on input "text" at bounding box center [699, 152] width 402 height 28
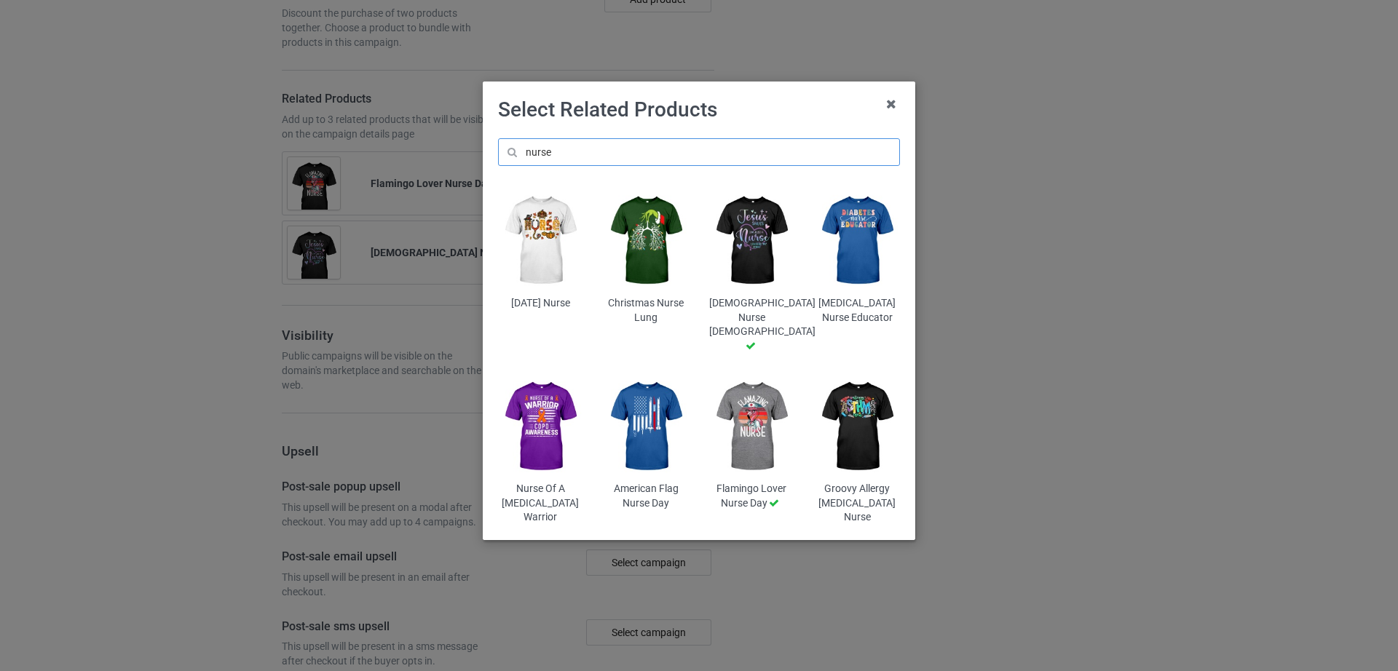
type input "nurse"
click at [528, 240] on img at bounding box center [540, 241] width 85 height 106
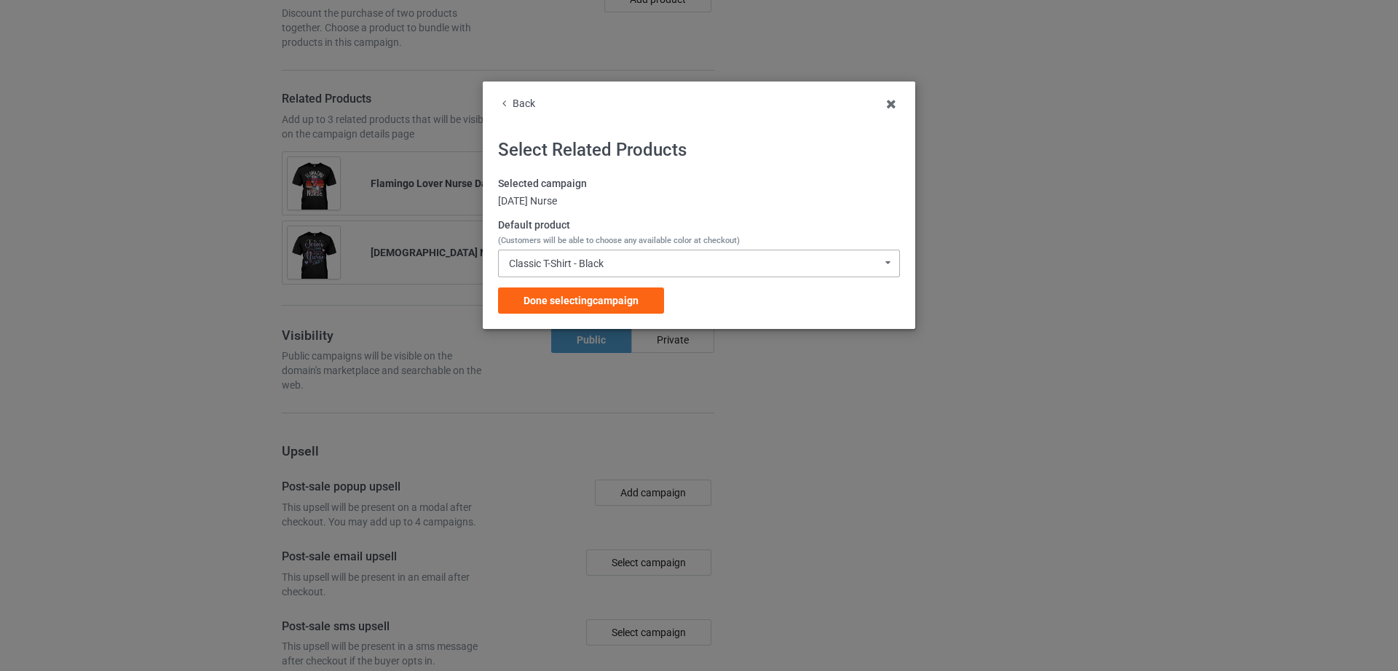
click at [647, 267] on div "Classic T-Shirt - Black Classic T-Shirt - Black Classic T-Shirt - White Classic…" at bounding box center [699, 264] width 402 height 28
click at [948, 231] on div "Back Select Related Products Selected campaign Thanksgiving Nurse Default produ…" at bounding box center [699, 335] width 1398 height 671
click at [626, 284] on div "Selected campaign Thanksgiving Nurse Default product (Customers will be able to…" at bounding box center [699, 245] width 402 height 137
click at [606, 297] on span "Done selecting campaign" at bounding box center [580, 301] width 115 height 12
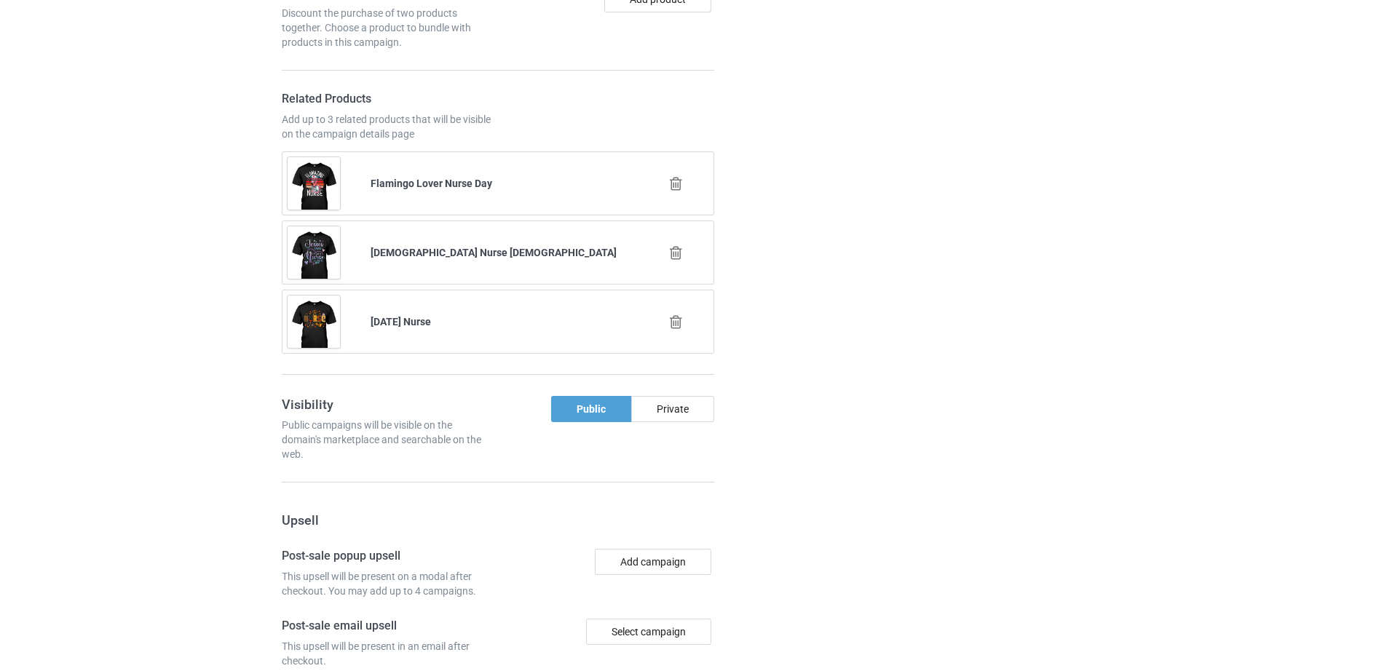
click at [919, 278] on div "Campaign details Details were duplicated from the original campaign. Any change…" at bounding box center [980, 199] width 263 height 1548
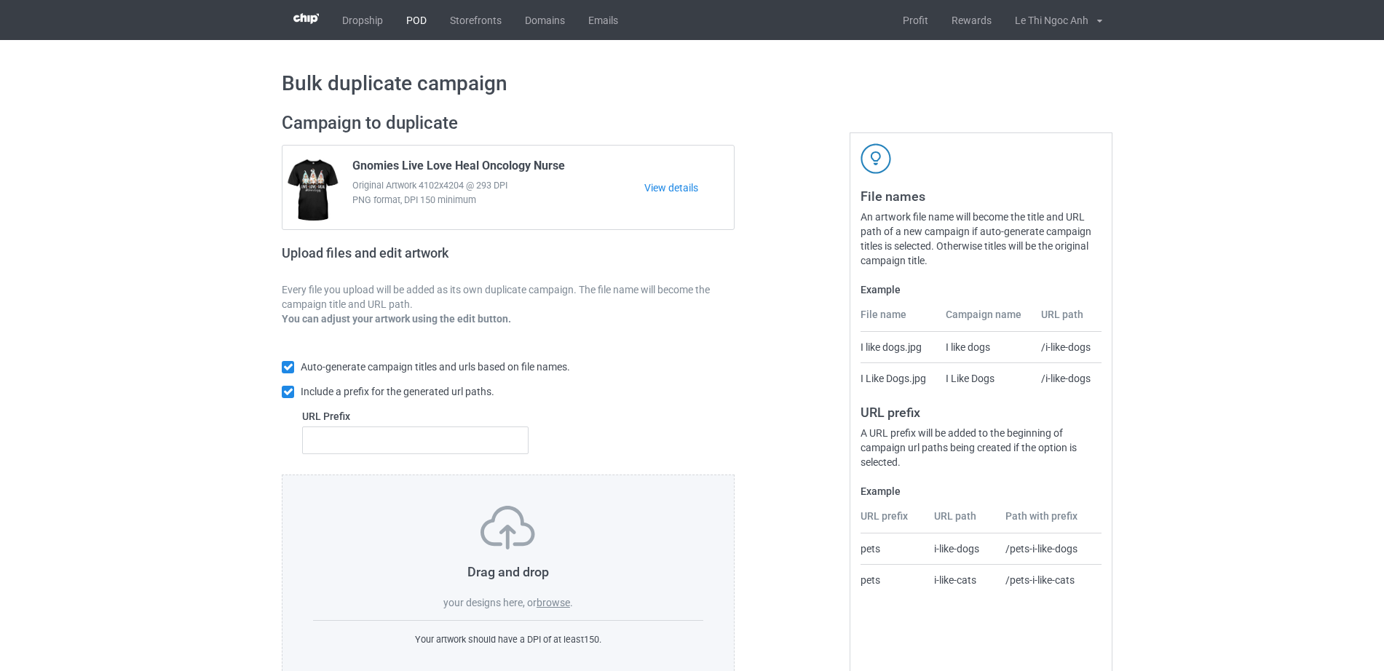
click at [411, 20] on link "POD" at bounding box center [417, 20] width 44 height 40
